Goal: Navigation & Orientation: Find specific page/section

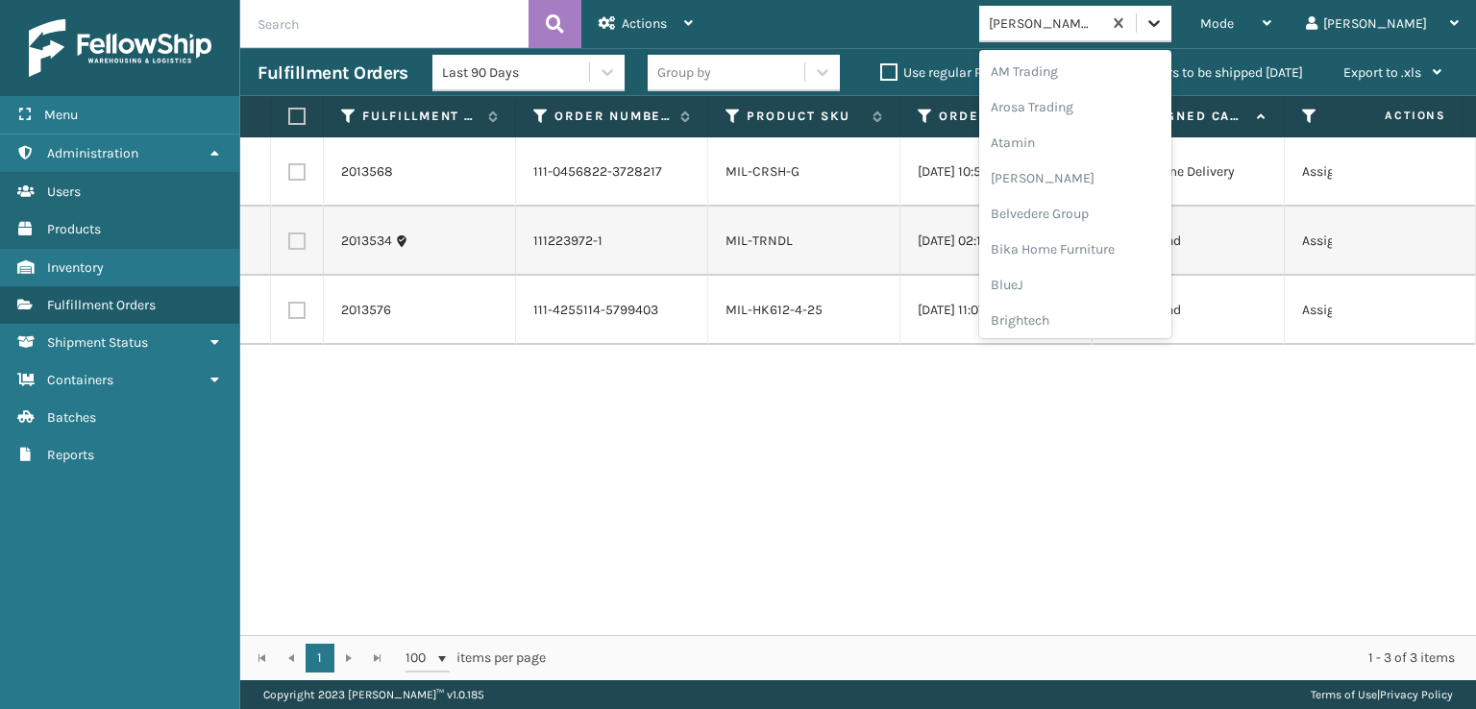
click at [1160, 25] on icon at bounding box center [1154, 23] width 12 height 7
click at [1087, 314] on div "[PERSON_NAME] Brands" at bounding box center [1075, 318] width 192 height 36
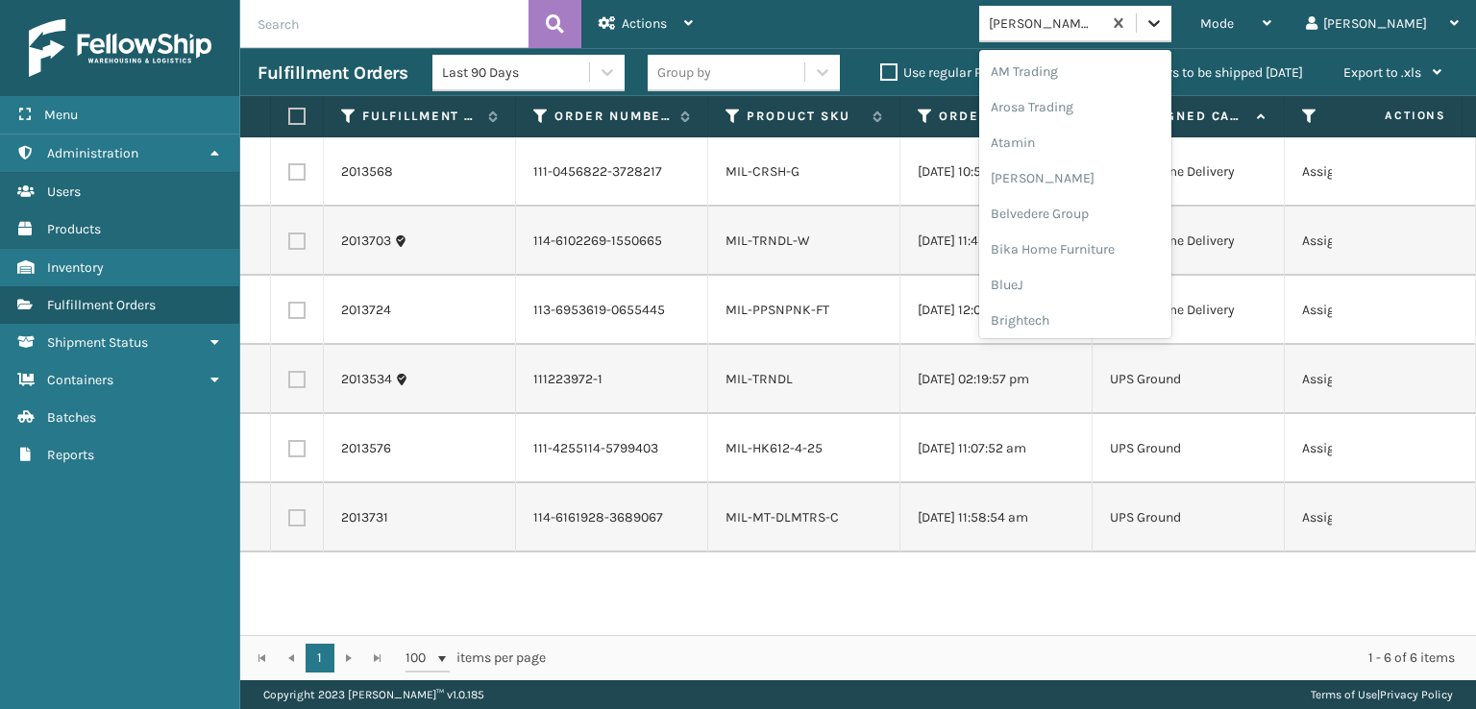
click at [1164, 19] on icon at bounding box center [1154, 22] width 19 height 19
click at [1094, 274] on div "SleepGeekz" at bounding box center [1075, 281] width 192 height 36
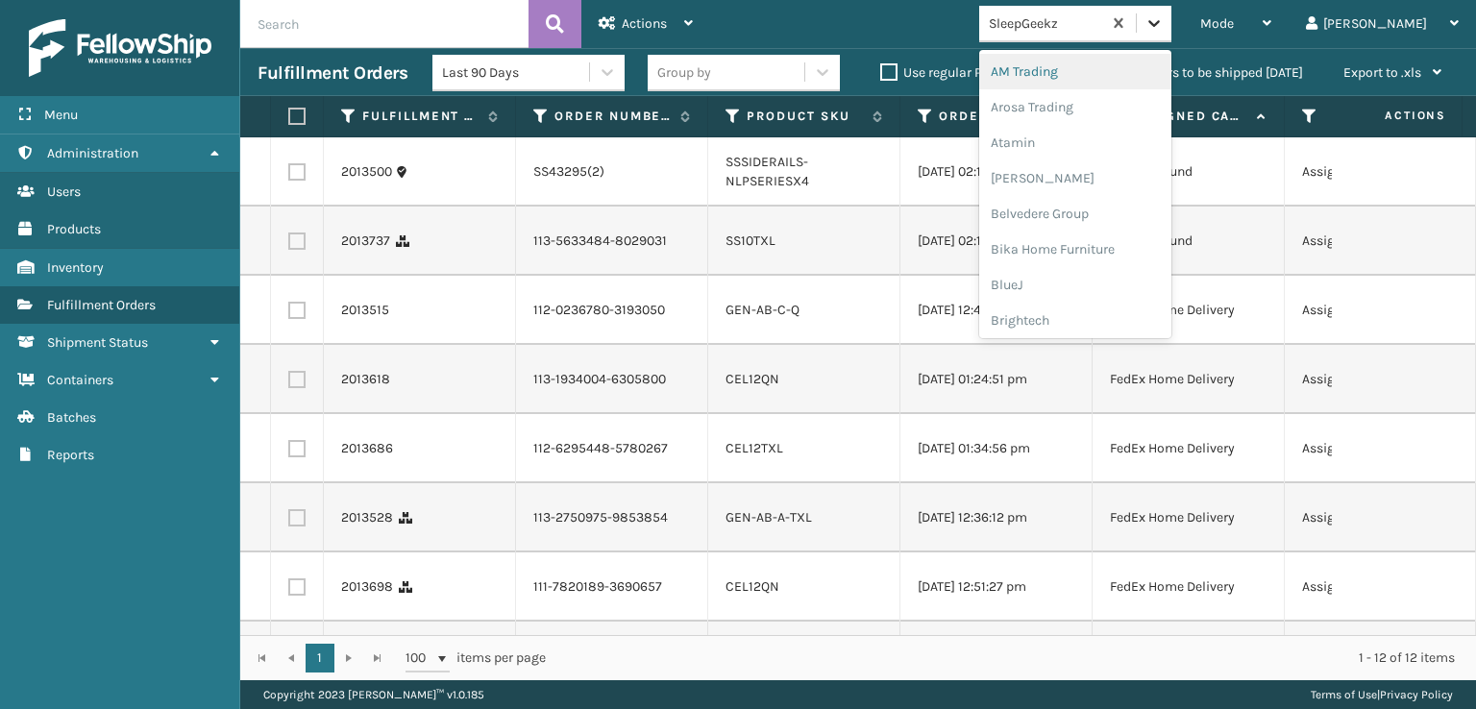
click at [1164, 25] on icon at bounding box center [1154, 22] width 19 height 19
click at [1091, 249] on div "FoamTex" at bounding box center [1075, 246] width 192 height 36
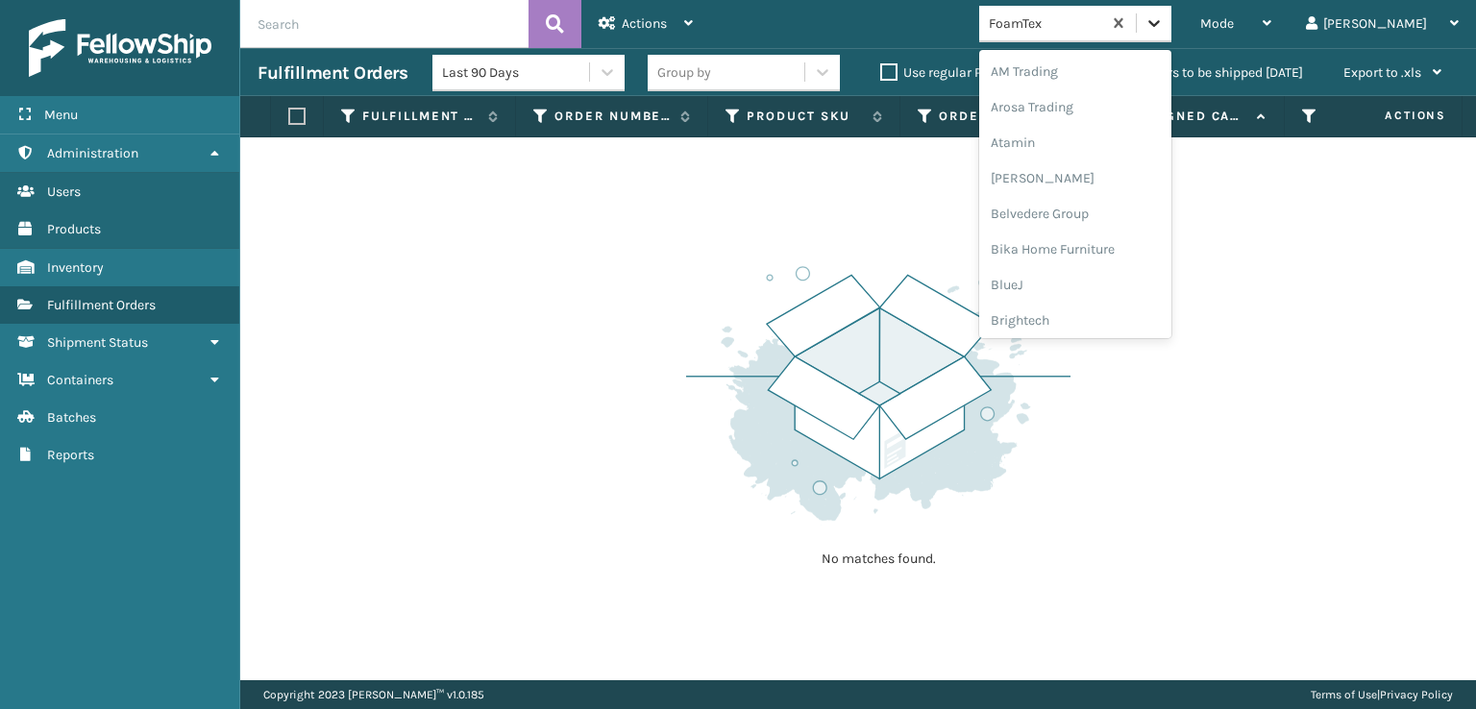
click at [1164, 21] on icon at bounding box center [1154, 22] width 19 height 19
click at [1107, 315] on div "[PERSON_NAME] Brands" at bounding box center [1075, 318] width 192 height 36
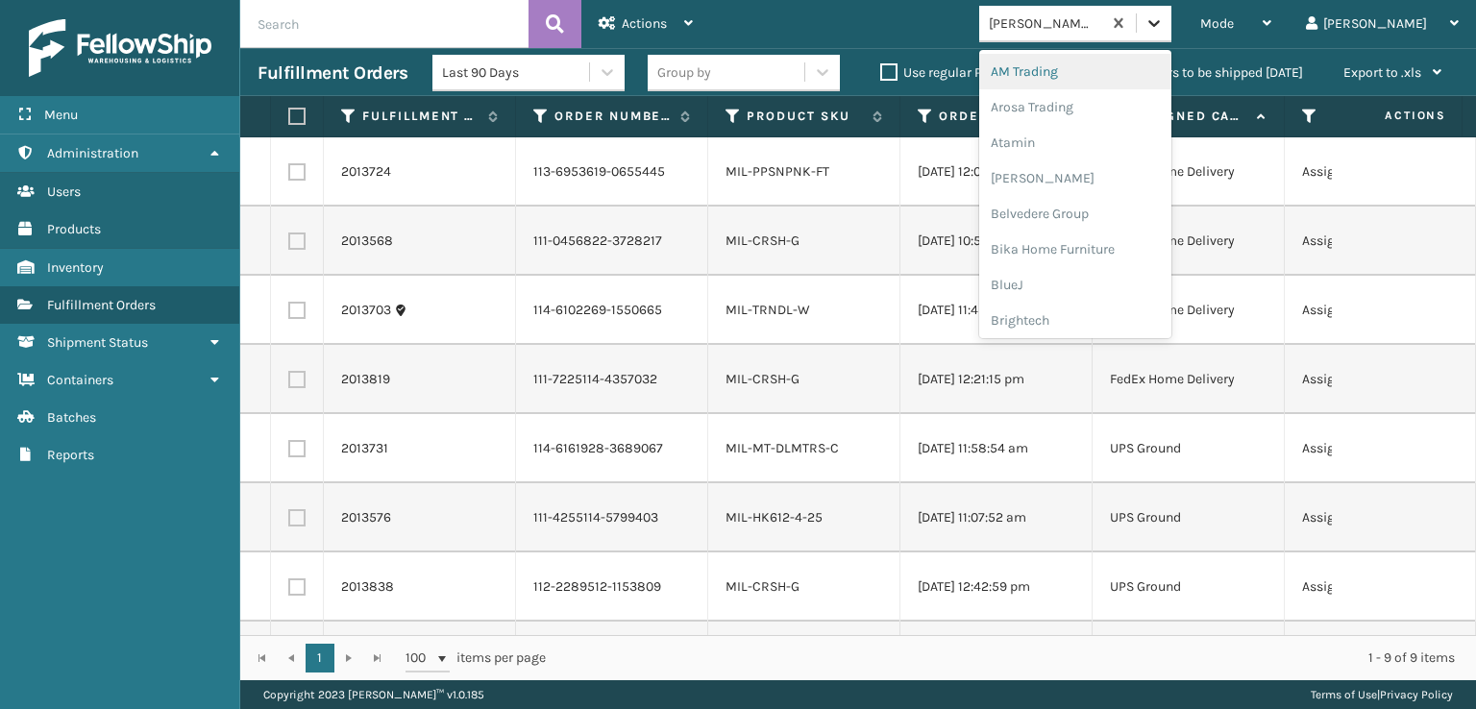
click at [1171, 12] on div at bounding box center [1154, 23] width 35 height 35
click at [1097, 270] on div "SleepGeekz" at bounding box center [1075, 281] width 192 height 36
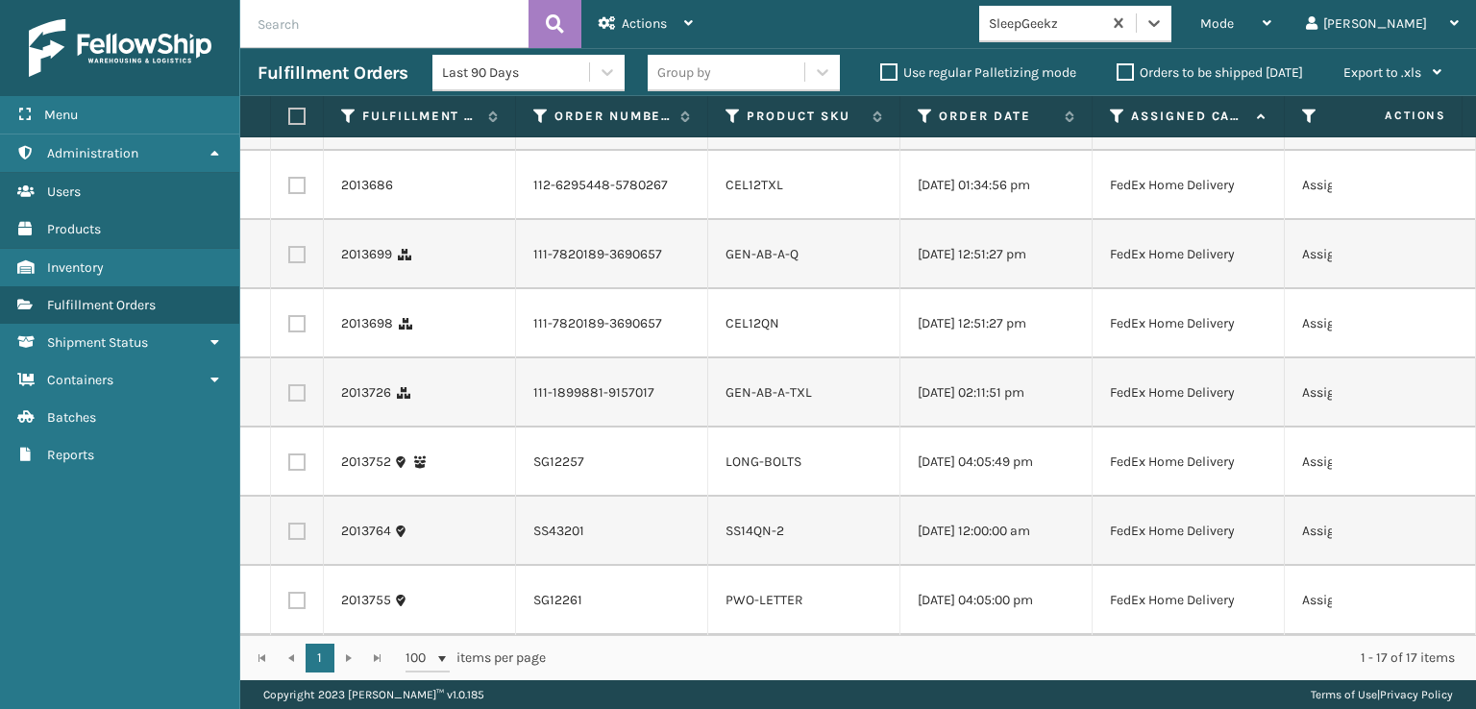
scroll to position [853, 0]
